Goal: Task Accomplishment & Management: Manage account settings

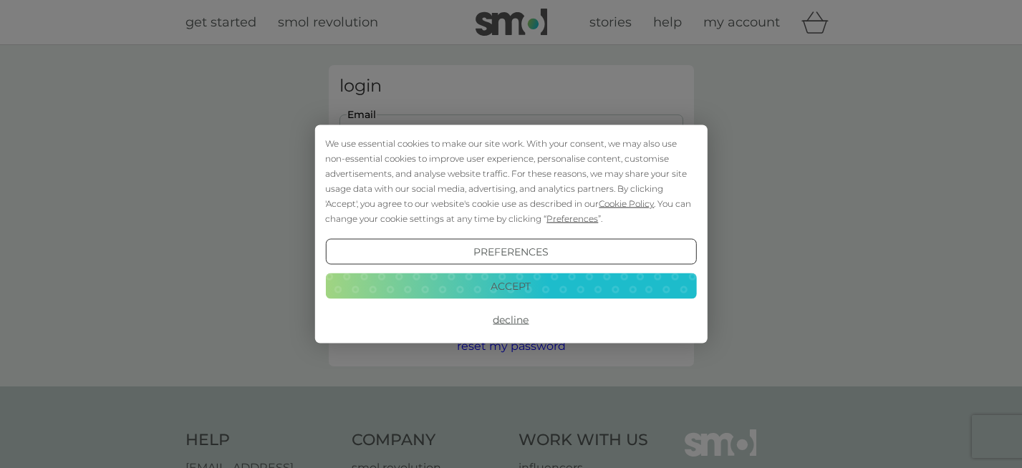
type input "[EMAIL_ADDRESS][DOMAIN_NAME]"
click at [511, 225] on button "Login" at bounding box center [511, 226] width 344 height 42
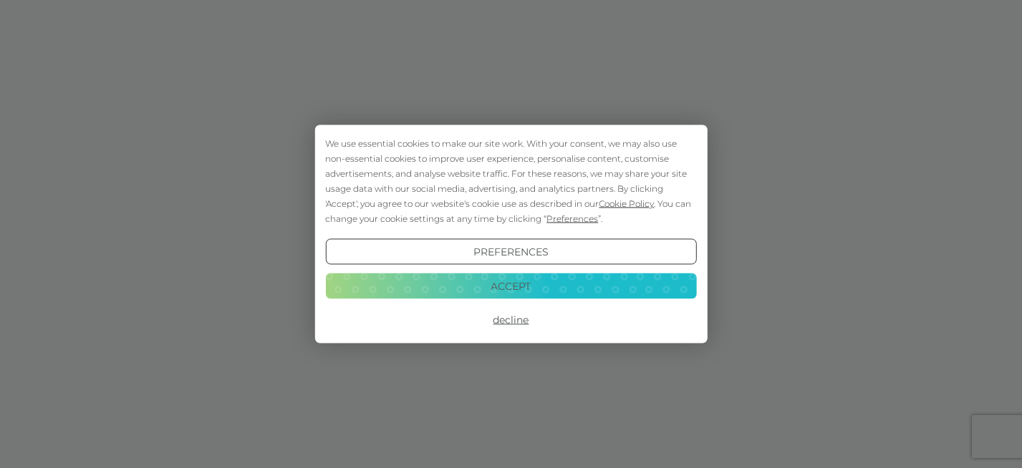
click at [507, 289] on button "Accept" at bounding box center [510, 286] width 371 height 26
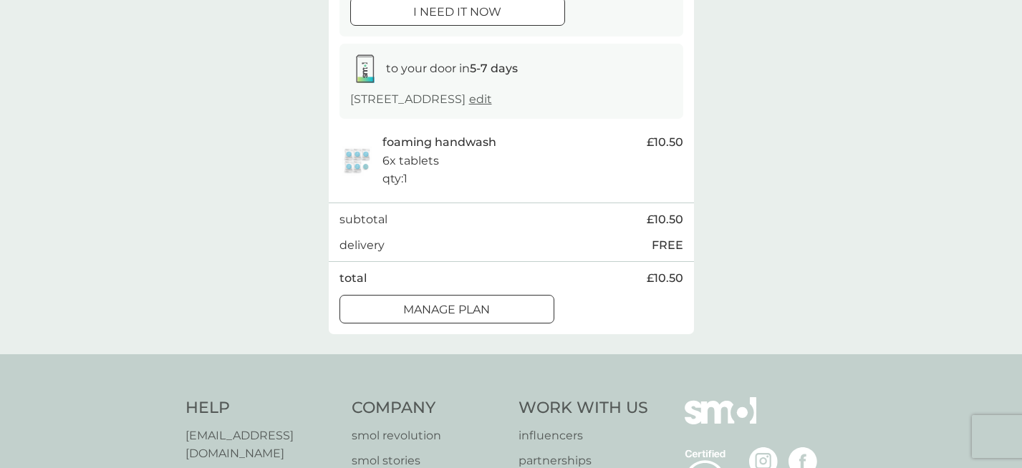
scroll to position [210, 0]
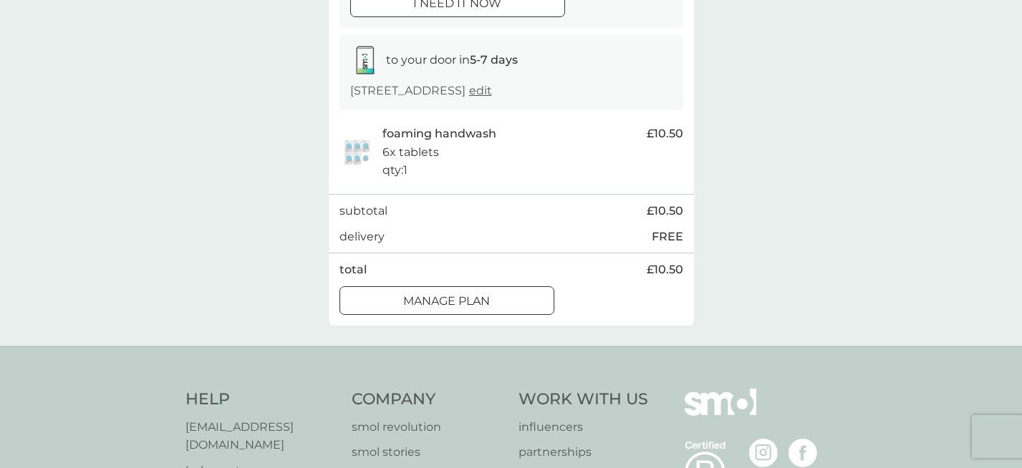
click at [444, 307] on div at bounding box center [447, 301] width 52 height 15
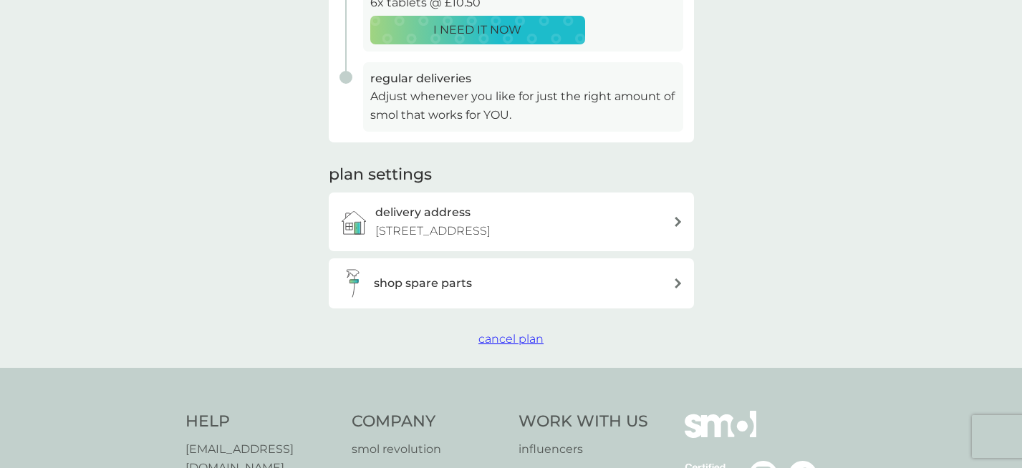
scroll to position [361, 0]
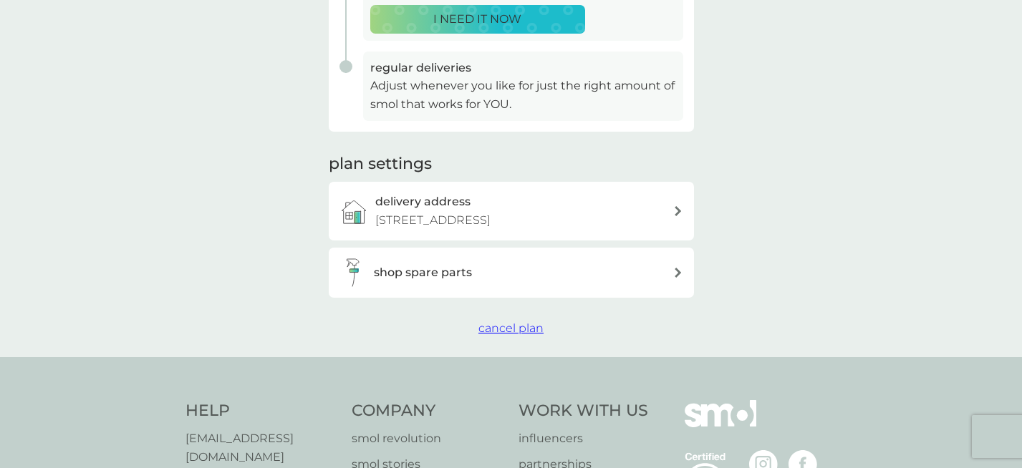
click at [494, 335] on span "cancel plan" at bounding box center [510, 329] width 65 height 14
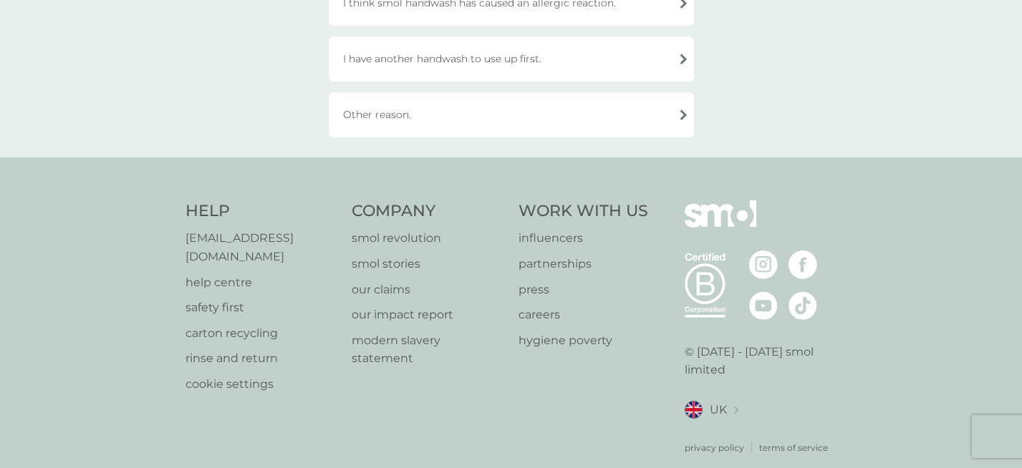
click at [516, 125] on div "Other reason." at bounding box center [511, 114] width 365 height 45
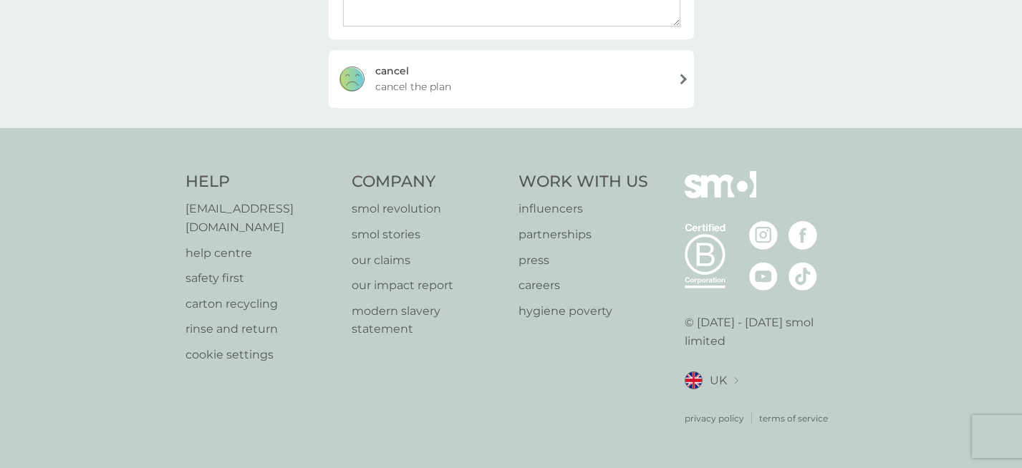
scroll to position [303, 0]
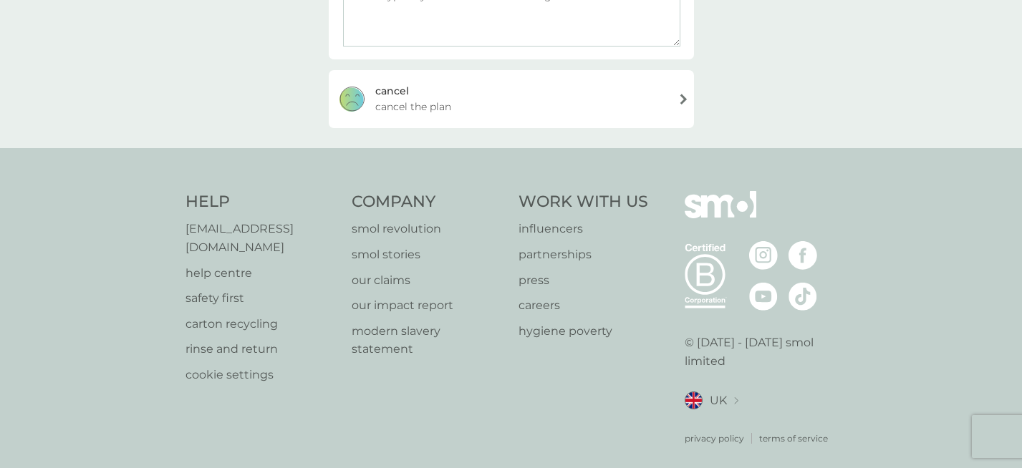
click at [497, 112] on div "[PERSON_NAME] the plan" at bounding box center [511, 98] width 365 height 57
